Goal: Information Seeking & Learning: Learn about a topic

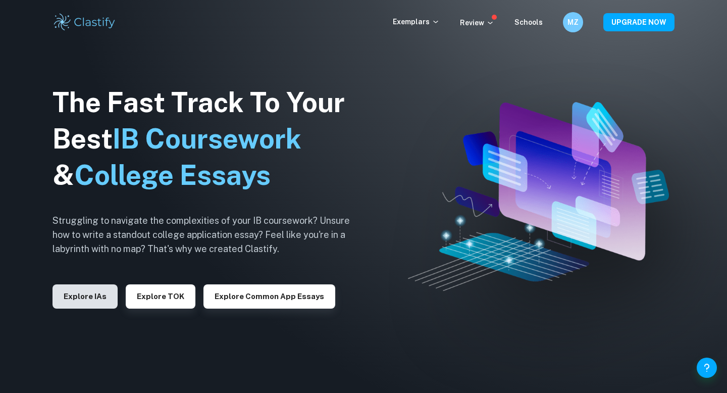
click at [83, 291] on button "Explore IAs" at bounding box center [84, 296] width 65 height 24
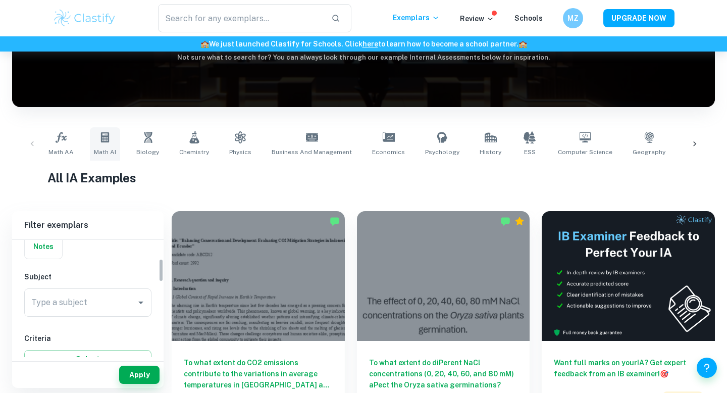
scroll to position [106, 0]
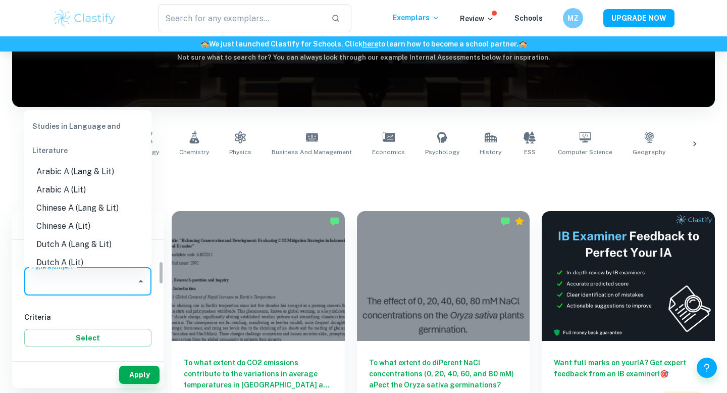
click at [108, 284] on input "Type a subject" at bounding box center [80, 280] width 103 height 19
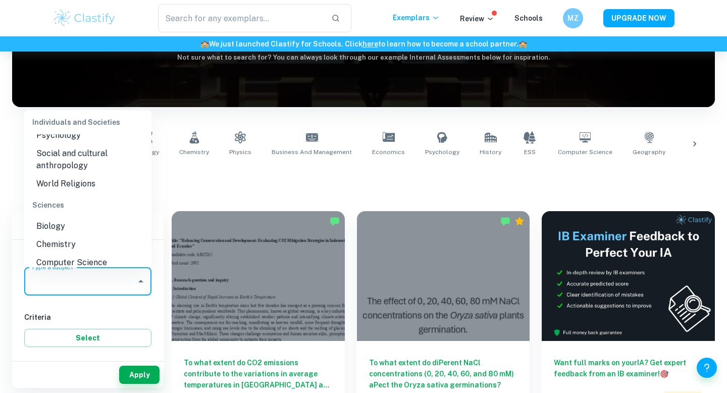
scroll to position [1205, 0]
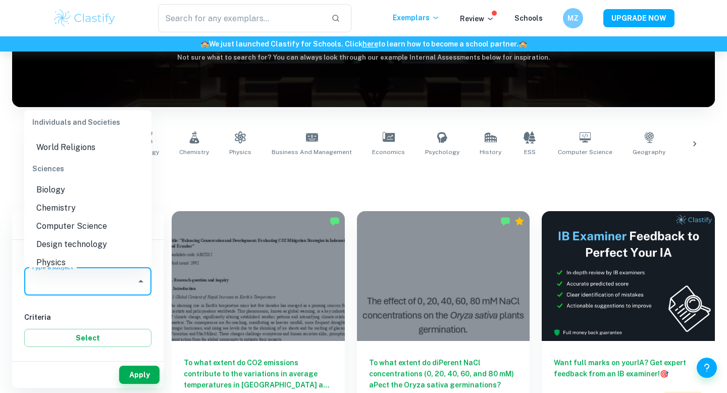
click at [96, 199] on li "Chemistry" at bounding box center [87, 208] width 127 height 18
type input "Chemistry"
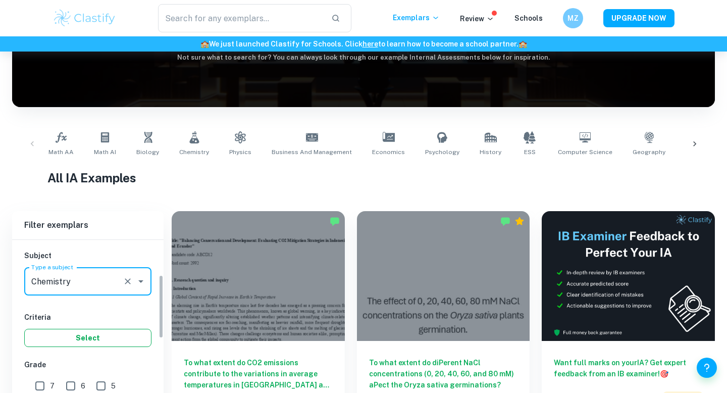
scroll to position [228, 0]
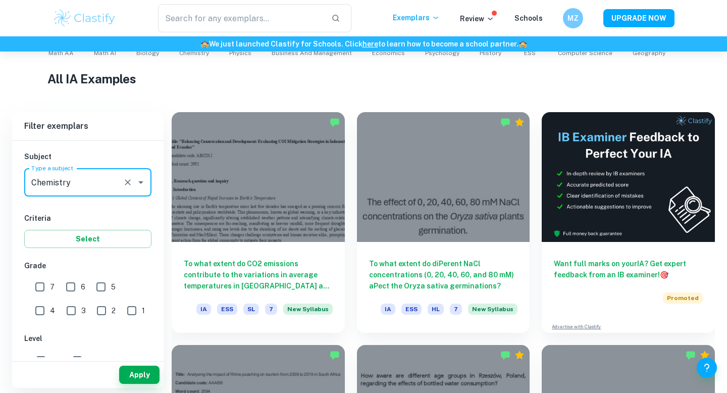
click at [38, 289] on input "7" at bounding box center [40, 287] width 20 height 20
checkbox input "true"
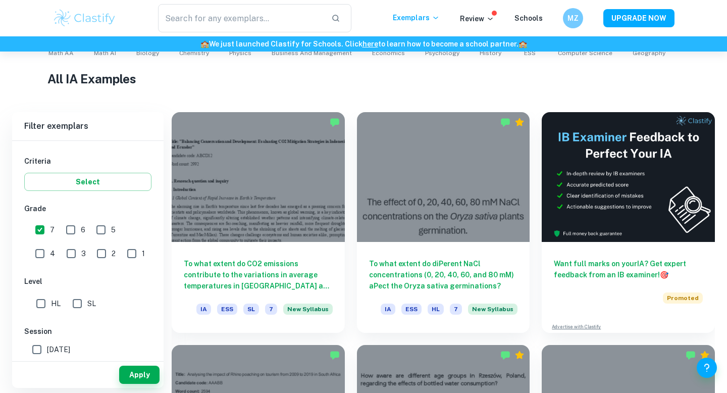
click at [79, 302] on input "SL" at bounding box center [77, 303] width 20 height 20
checkbox input "true"
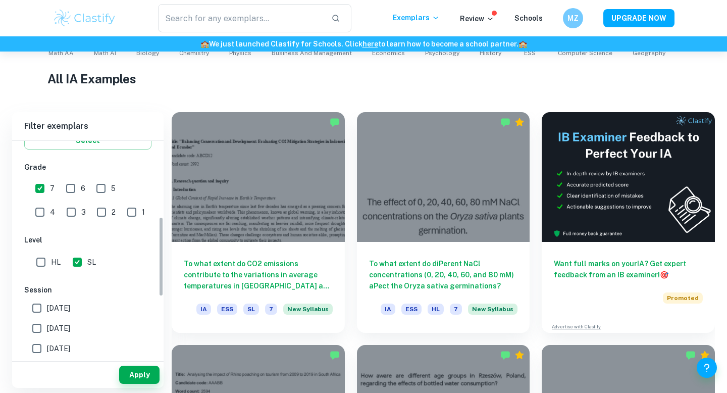
scroll to position [270, 0]
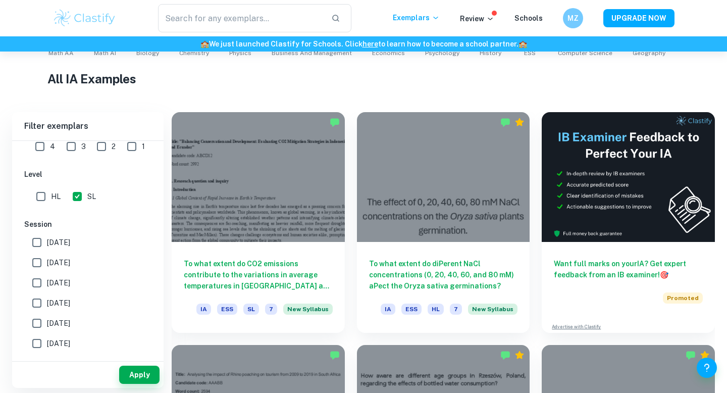
click at [61, 242] on span "[DATE]" at bounding box center [58, 242] width 23 height 11
click at [47, 242] on input "[DATE]" at bounding box center [37, 242] width 20 height 20
checkbox input "true"
click at [62, 265] on span "[DATE]" at bounding box center [58, 262] width 23 height 11
click at [47, 265] on input "[DATE]" at bounding box center [37, 262] width 20 height 20
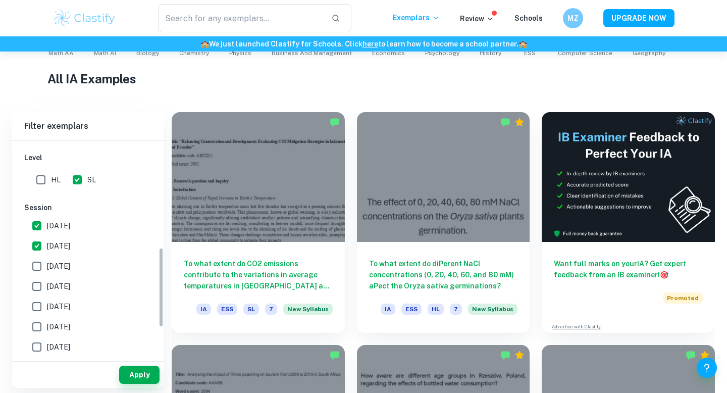
scroll to position [299, 0]
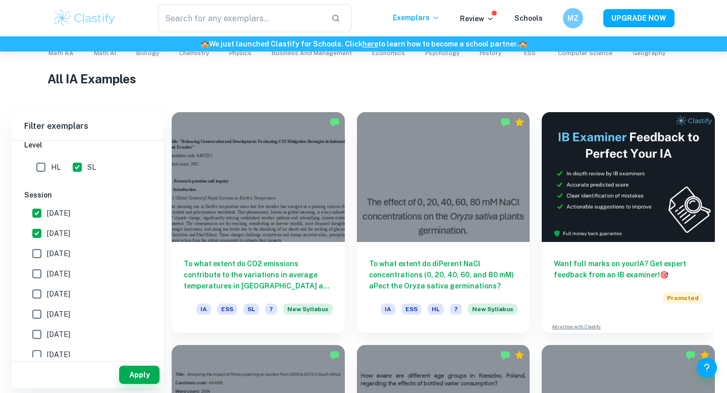
click at [84, 228] on label "[DATE]" at bounding box center [85, 233] width 117 height 20
click at [47, 228] on input "[DATE]" at bounding box center [37, 233] width 20 height 20
checkbox input "false"
click at [84, 214] on label "[DATE]" at bounding box center [85, 213] width 117 height 20
click at [47, 214] on input "[DATE]" at bounding box center [37, 213] width 20 height 20
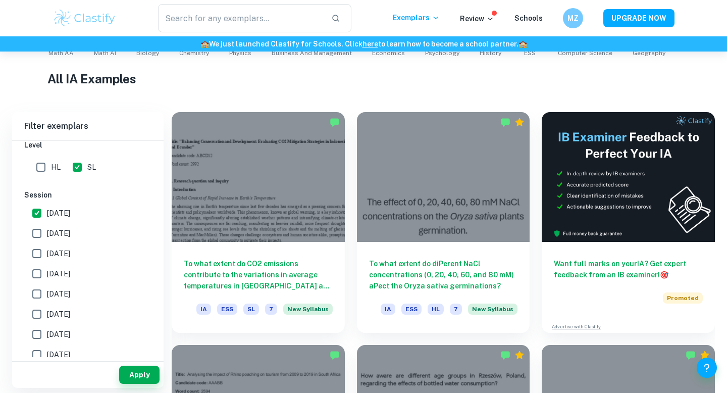
checkbox input "false"
click at [145, 368] on button "Apply" at bounding box center [139, 374] width 40 height 18
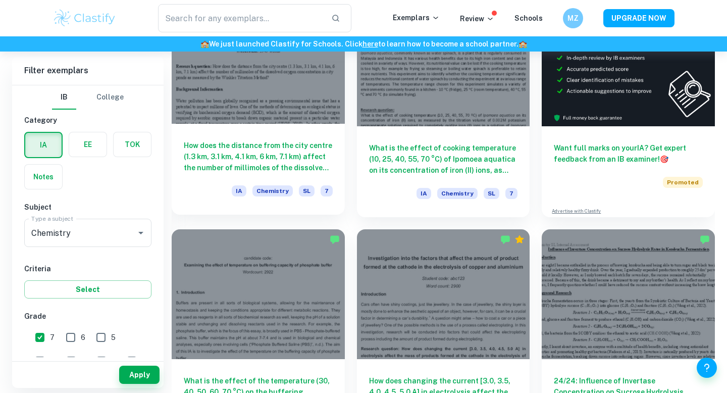
scroll to position [313, 0]
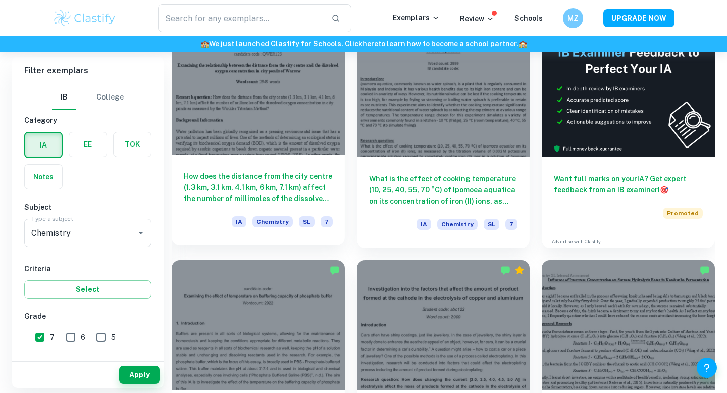
click at [258, 203] on h6 "How does the distance from the city centre (1.3 km, 3.1 km, 4.1 km, 6 km, 7.1 k…" at bounding box center [258, 187] width 149 height 33
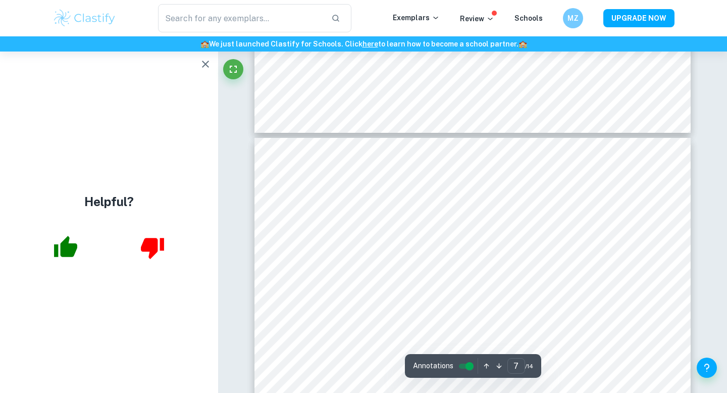
scroll to position [3817, 0]
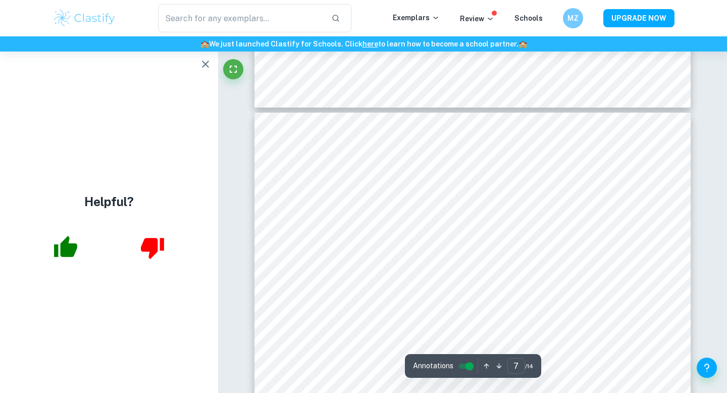
click at [201, 67] on icon "button" at bounding box center [205, 64] width 12 height 12
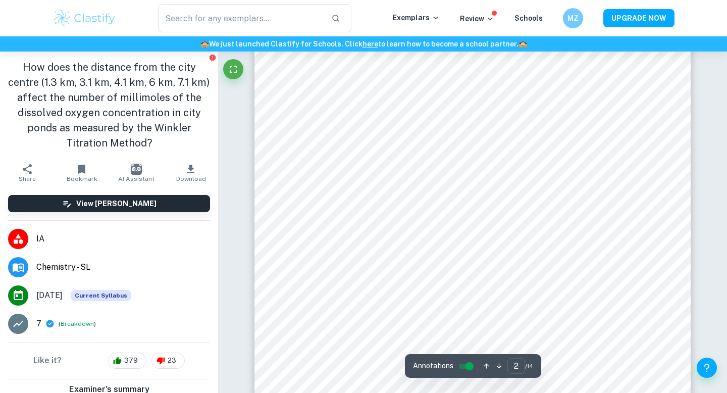
scroll to position [965, 0]
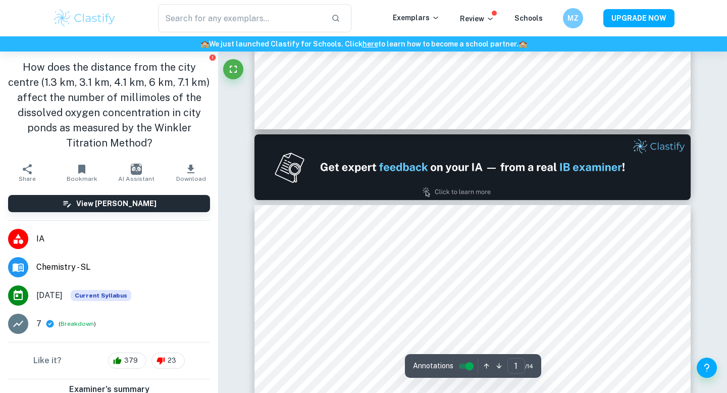
type input "2"
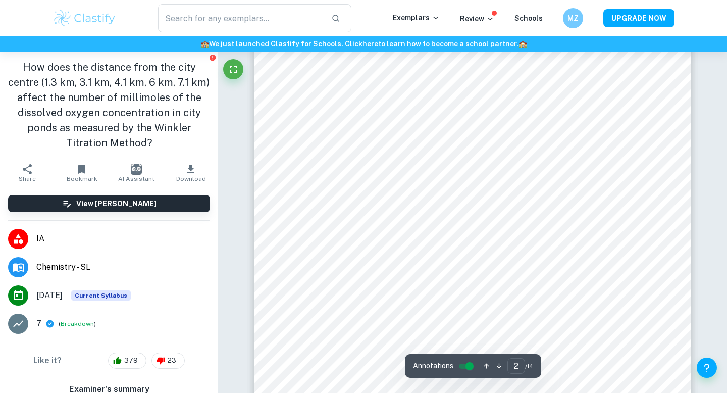
scroll to position [978, 0]
